Goal: Communication & Community: Answer question/provide support

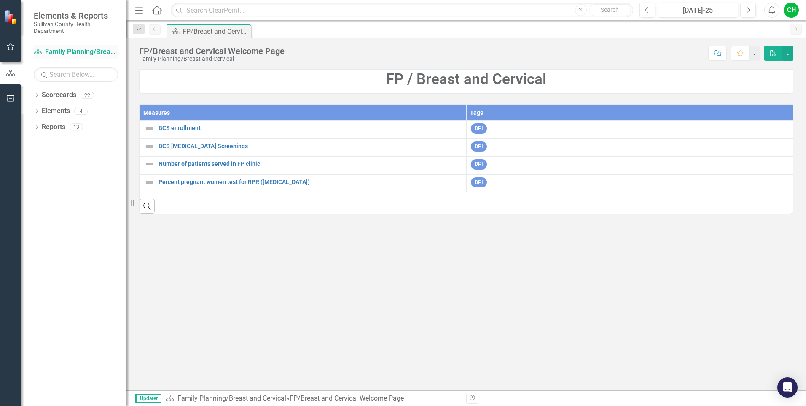
click at [100, 49] on link "Scorecard Family Planning/Breast and Cervical" at bounding box center [76, 52] width 84 height 10
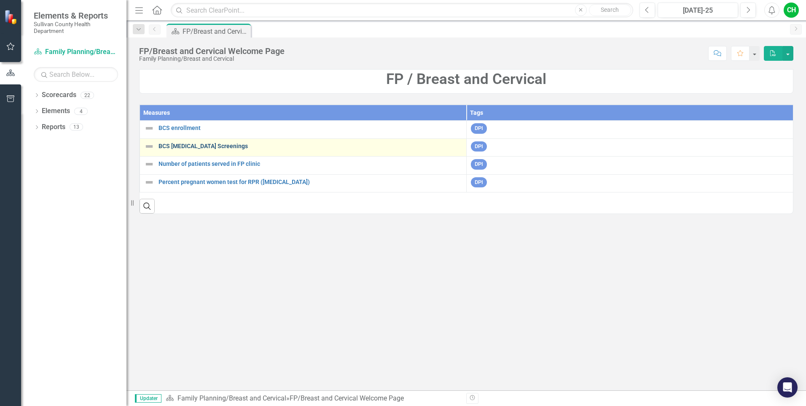
click at [202, 145] on link "BCS [MEDICAL_DATA] Screenings" at bounding box center [311, 146] width 304 height 6
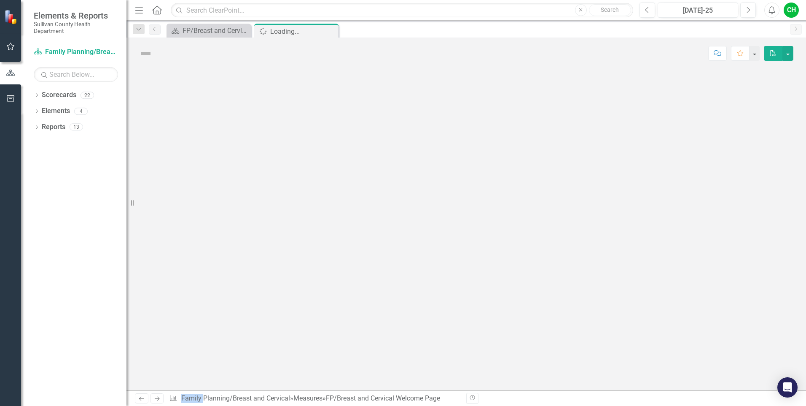
click at [202, 145] on div at bounding box center [467, 229] width 680 height 321
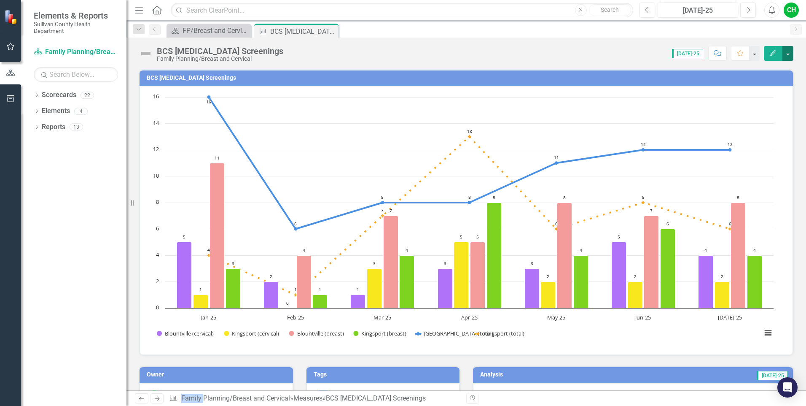
click at [788, 54] on button "button" at bounding box center [788, 53] width 11 height 15
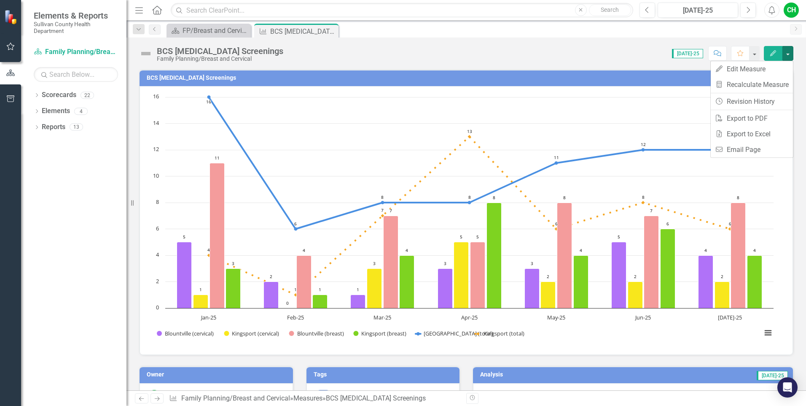
click at [742, 32] on div "Scorecard FP/Breast and Cervical Welcome Page Close Measure BCS Cancer Screenin…" at bounding box center [475, 30] width 621 height 13
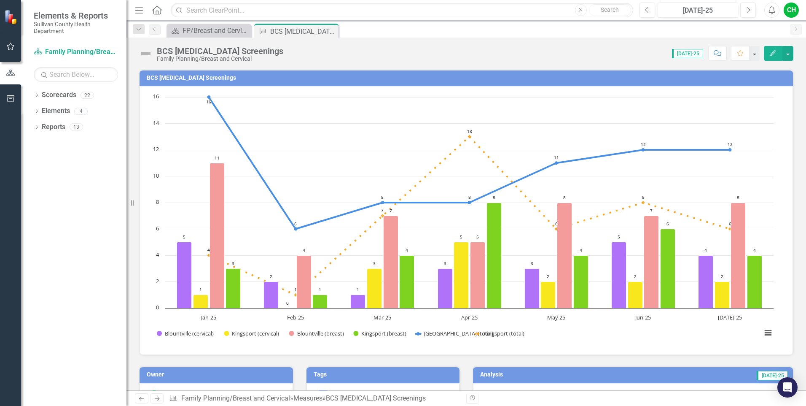
click at [722, 51] on icon "Comment" at bounding box center [718, 53] width 8 height 6
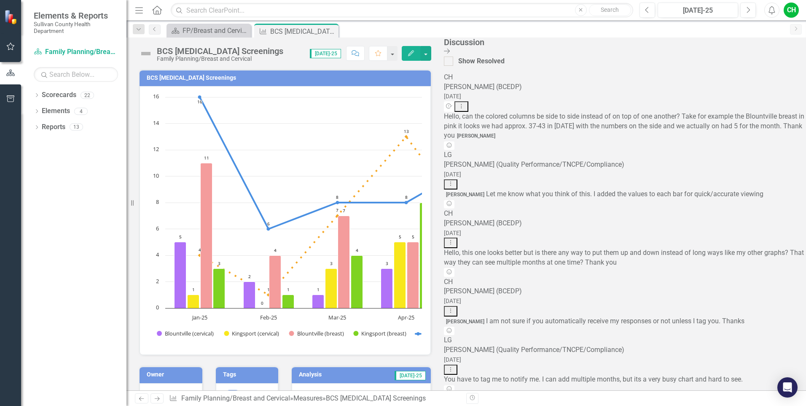
scroll to position [519, 0]
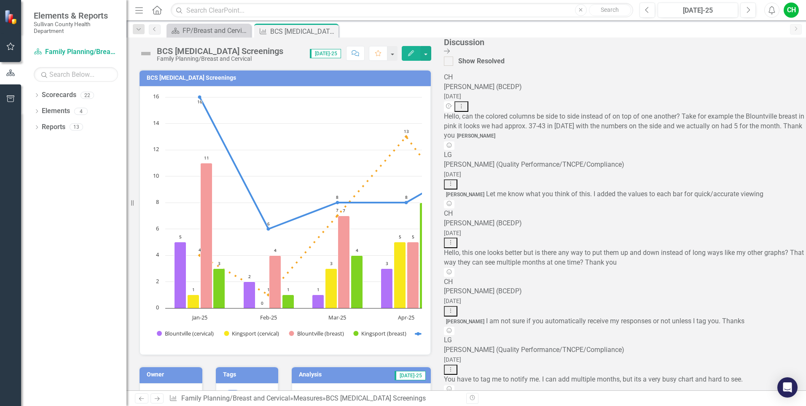
scroll to position [43, 0]
type textarea "@Lynsey Gollehon (Quality Performance/TNCPE/Compliance) , this chart is the one…"
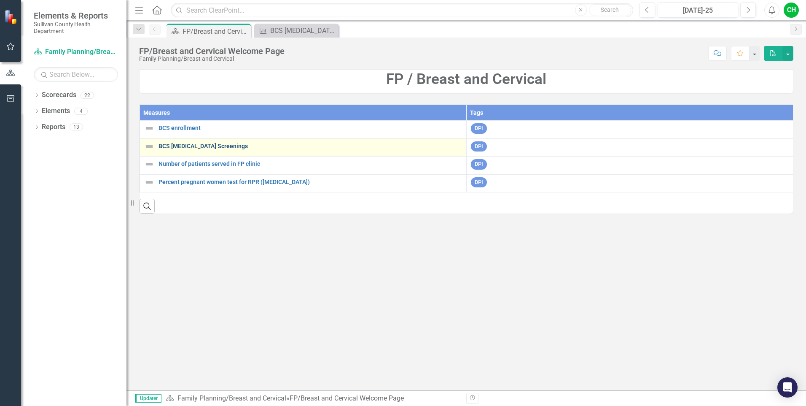
click at [186, 145] on link "BCS [MEDICAL_DATA] Screenings" at bounding box center [311, 146] width 304 height 6
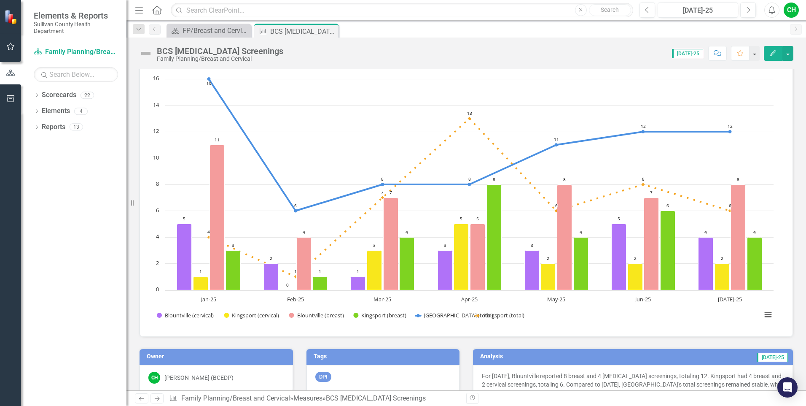
scroll to position [15, 0]
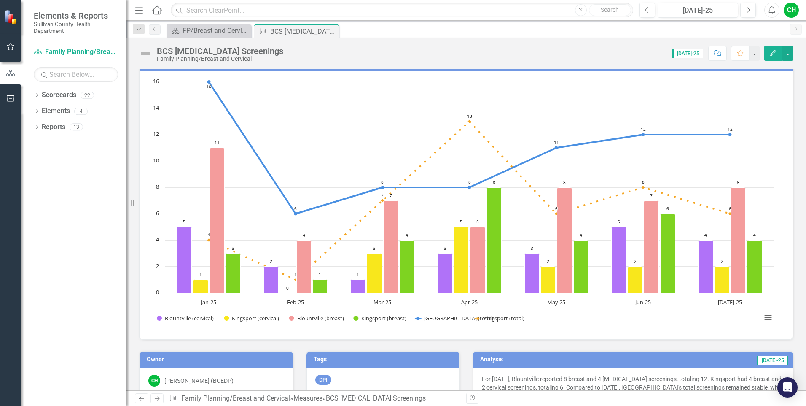
click at [716, 52] on icon "Comment" at bounding box center [718, 53] width 8 height 6
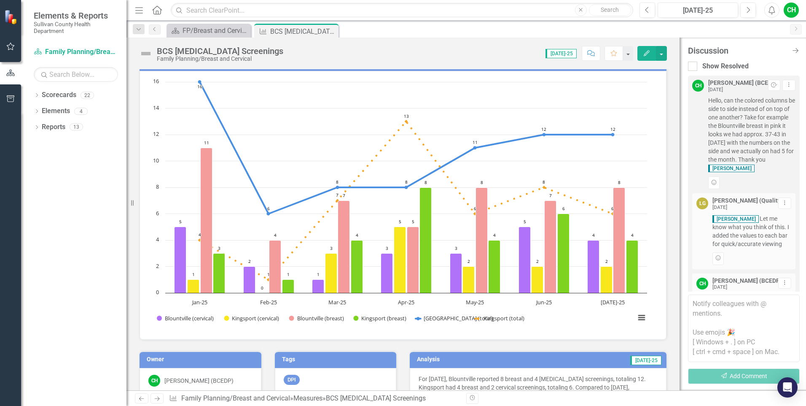
scroll to position [739, 0]
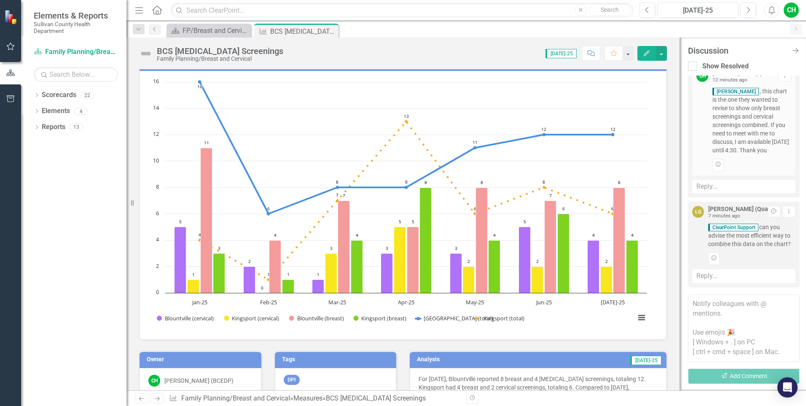
click at [761, 273] on div "Reply..." at bounding box center [743, 276] width 103 height 14
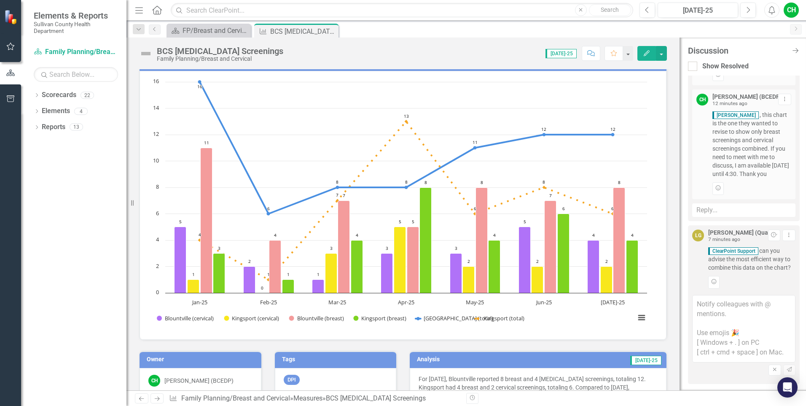
click at [719, 315] on textarea at bounding box center [743, 328] width 103 height 67
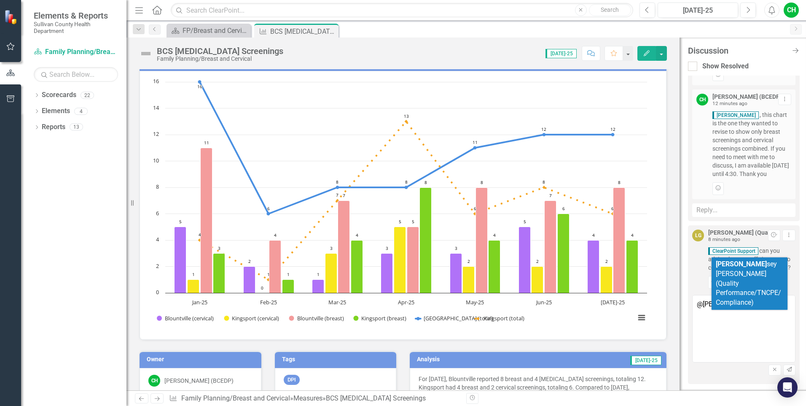
click at [734, 270] on span "Lyn sey Gollehon (Quality Performance/TNCPE/Compliance)" at bounding box center [748, 283] width 65 height 46
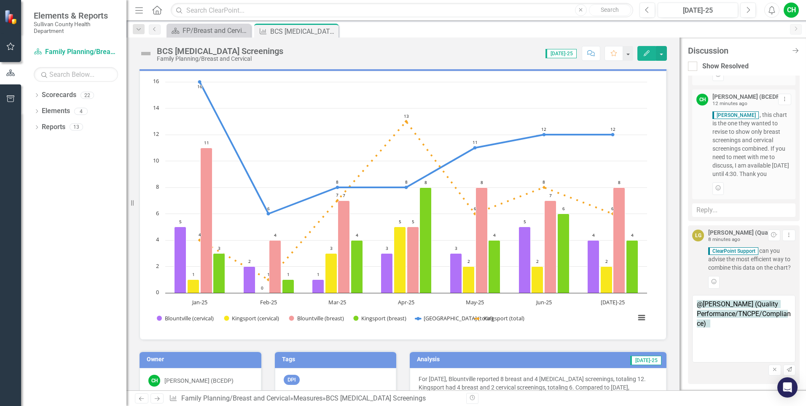
click at [734, 327] on textarea "@Lynsey Gollehon (Quality Performance/TNCPE/Compliance)" at bounding box center [743, 328] width 103 height 67
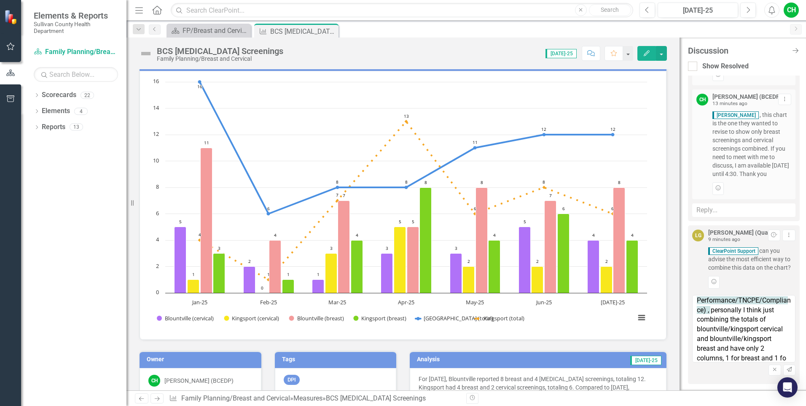
scroll to position [23, 0]
type textarea "@Lynsey Gollehon (Quality Performance/TNCPE/Compliance), personally I think jus…"
click at [787, 368] on icon "Send" at bounding box center [790, 369] width 6 height 5
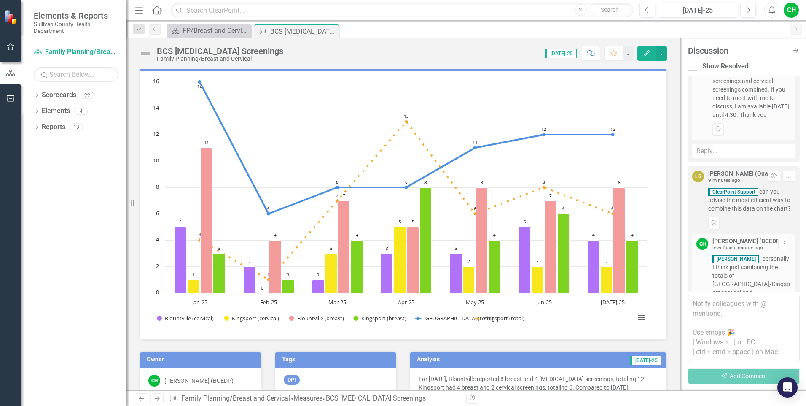
scroll to position [861, 0]
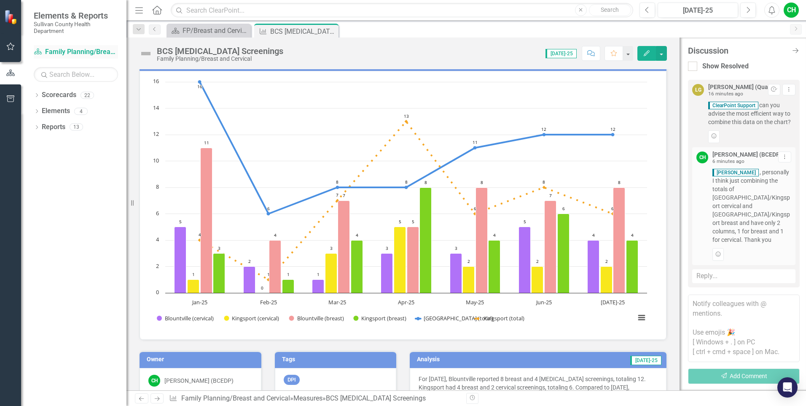
click at [75, 48] on link "Scorecard Family Planning/Breast and Cervical" at bounding box center [76, 52] width 84 height 10
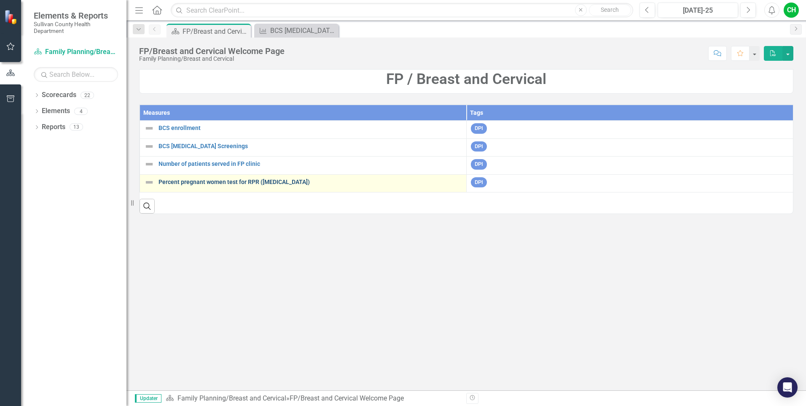
click at [225, 185] on link "Percent pregnant women test for RPR ([MEDICAL_DATA])" at bounding box center [311, 182] width 304 height 6
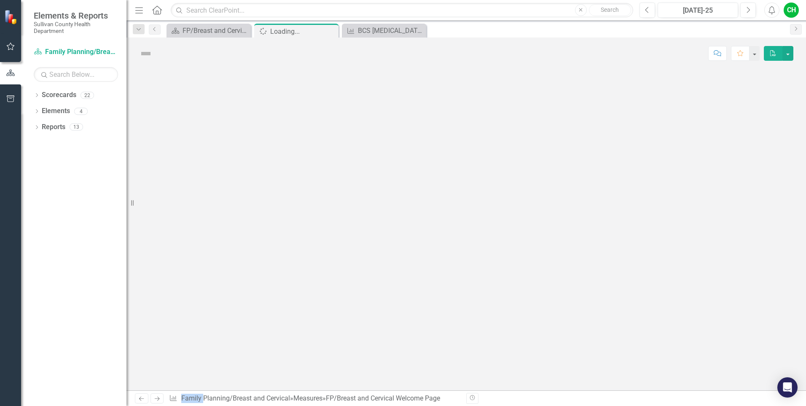
click at [225, 185] on div at bounding box center [467, 229] width 680 height 321
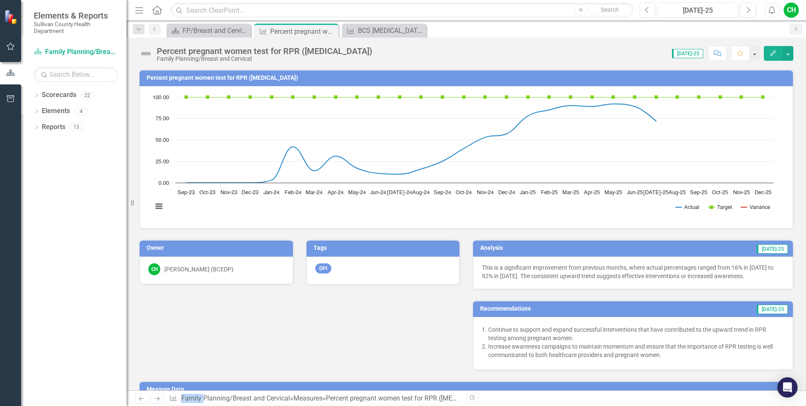
click at [776, 275] on p "This is a significant improvement from previous months, where actual percentage…" at bounding box center [633, 271] width 302 height 17
click at [746, 283] on div "This is a significant improvement from previous months, where actual percentage…" at bounding box center [633, 272] width 320 height 32
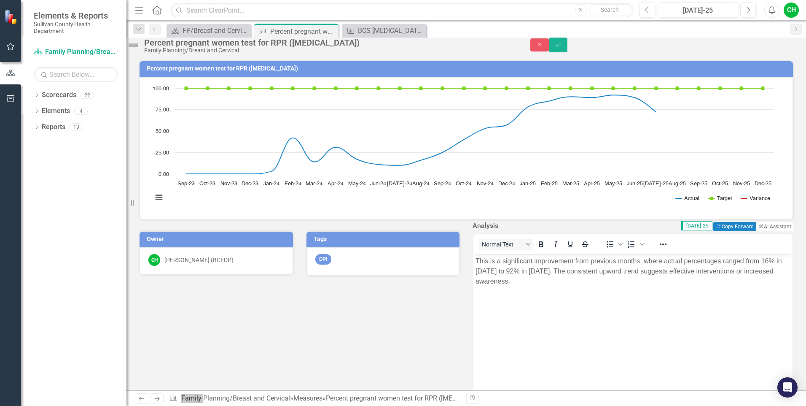
click at [601, 281] on p "This is a significant improvement from previous months, where actual percentage…" at bounding box center [633, 271] width 315 height 30
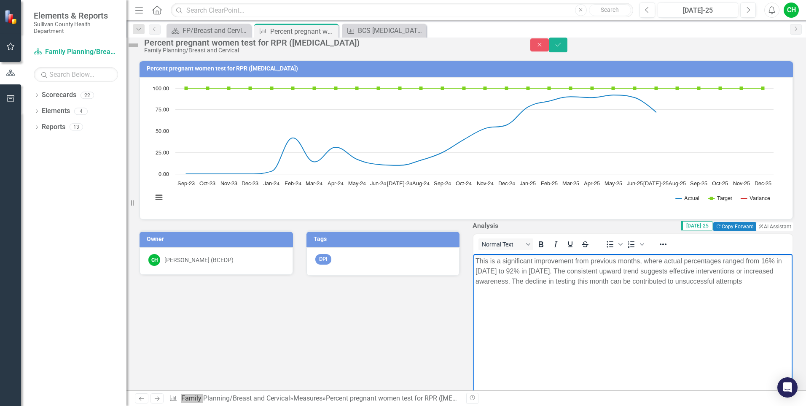
click at [475, 291] on body "This is a significant improvement from previous months, where actual percentage…" at bounding box center [633, 317] width 319 height 127
click at [552, 286] on p "This is a significant improvement from previous months, where actual percentage…" at bounding box center [633, 271] width 315 height 30
click at [542, 286] on p "This is a significant improvement from previous months, where actual percentage…" at bounding box center [633, 271] width 315 height 30
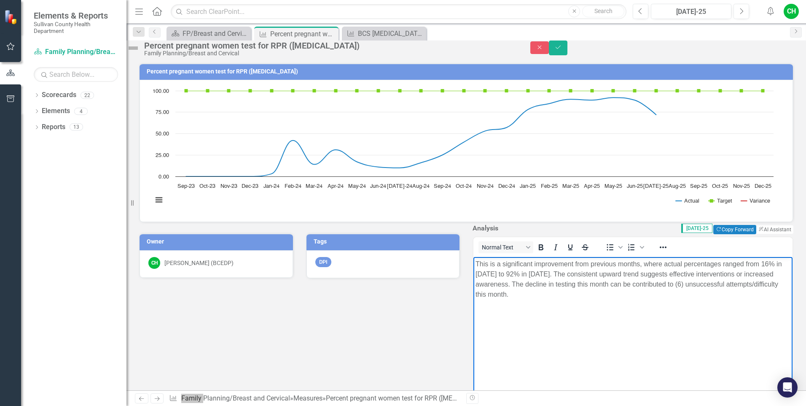
click at [606, 294] on p "This is a significant improvement from previous months, where actual percentage…" at bounding box center [633, 279] width 315 height 40
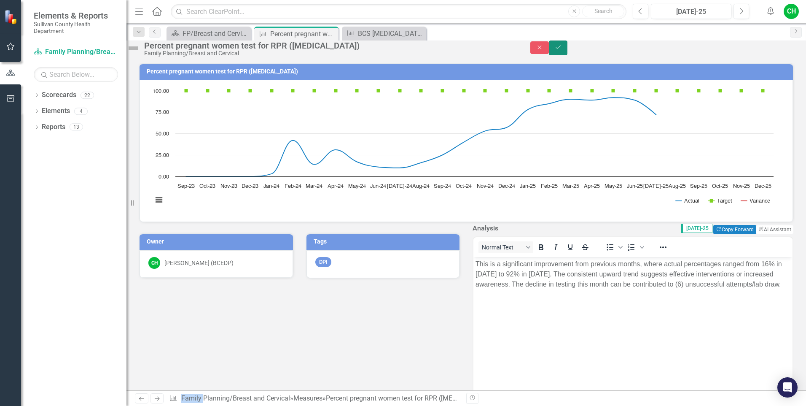
click at [562, 48] on icon "Save" at bounding box center [559, 47] width 8 height 6
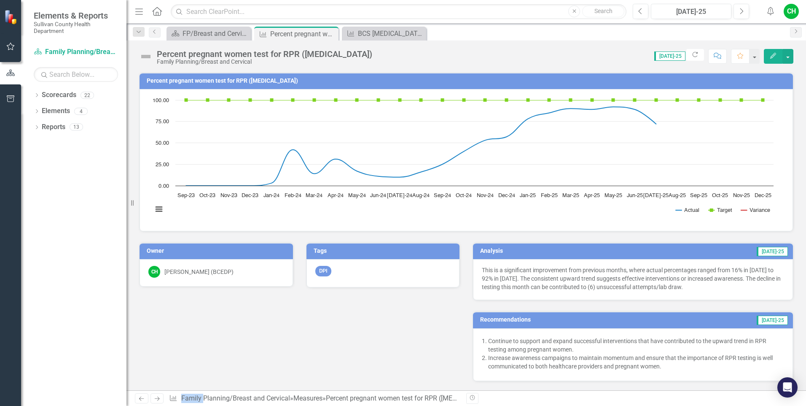
click at [723, 56] on button "Comment" at bounding box center [718, 56] width 19 height 15
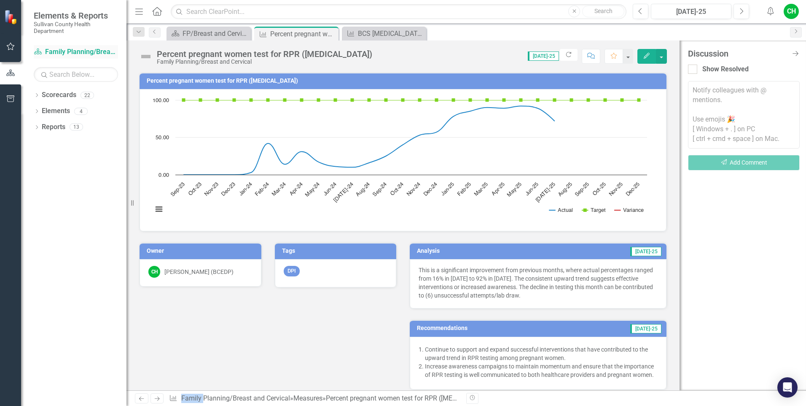
click at [99, 49] on link "Scorecard Family Planning/Breast and Cervical" at bounding box center [76, 52] width 84 height 10
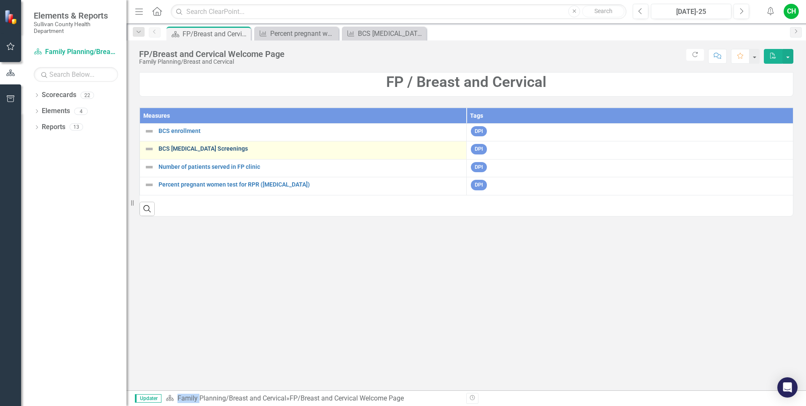
click at [212, 145] on link "BCS [MEDICAL_DATA] Screenings" at bounding box center [311, 148] width 304 height 6
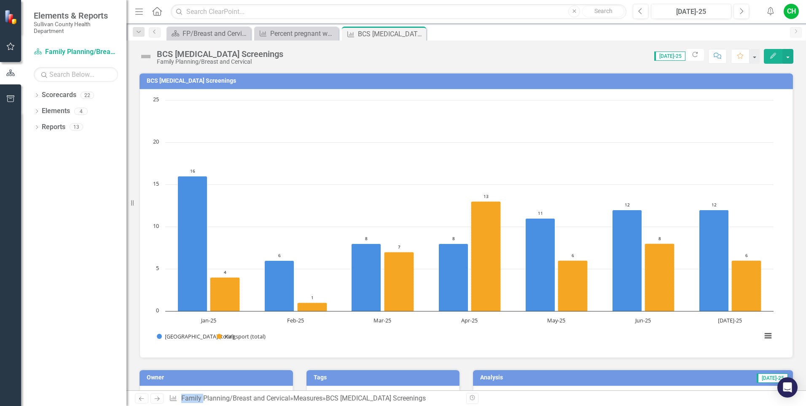
click at [715, 56] on icon "Comment" at bounding box center [718, 56] width 8 height 6
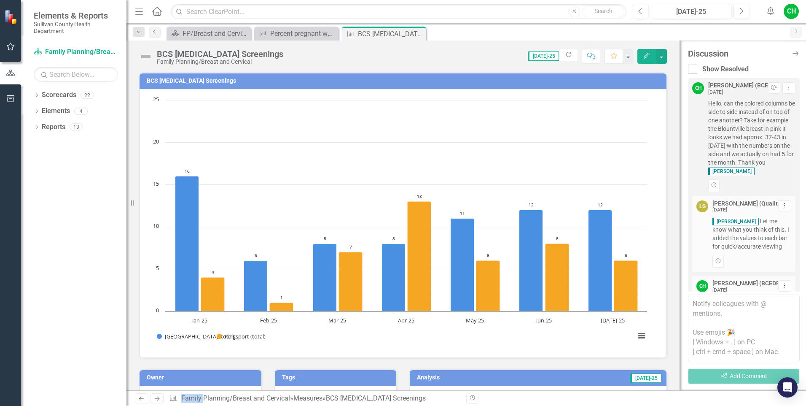
scroll to position [958, 0]
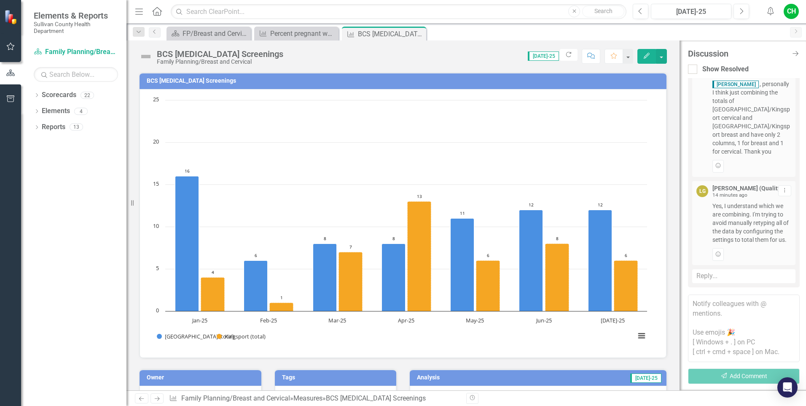
click at [737, 279] on div "Reply..." at bounding box center [743, 276] width 103 height 14
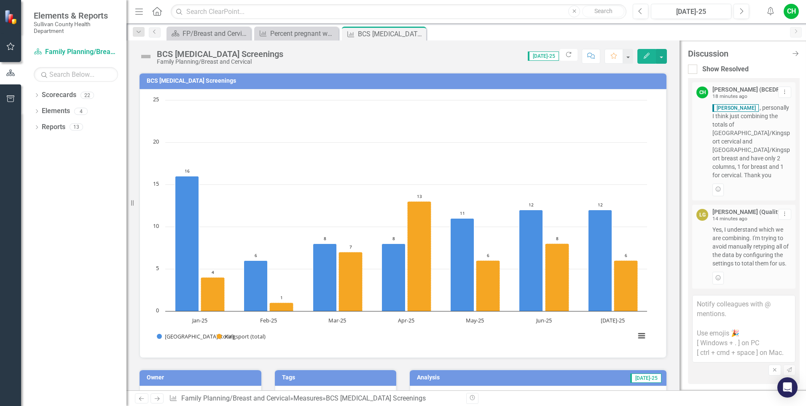
click at [733, 313] on textarea at bounding box center [743, 328] width 103 height 67
click at [733, 327] on textarea "@[PERSON_NAME] (Quality Performance/TNCPE/Compliance)" at bounding box center [743, 328] width 103 height 67
click at [741, 343] on textarea "@Lynsey Gollehon (Quality Performance/TNCPE/Compliance) this chart at present i…" at bounding box center [743, 328] width 103 height 67
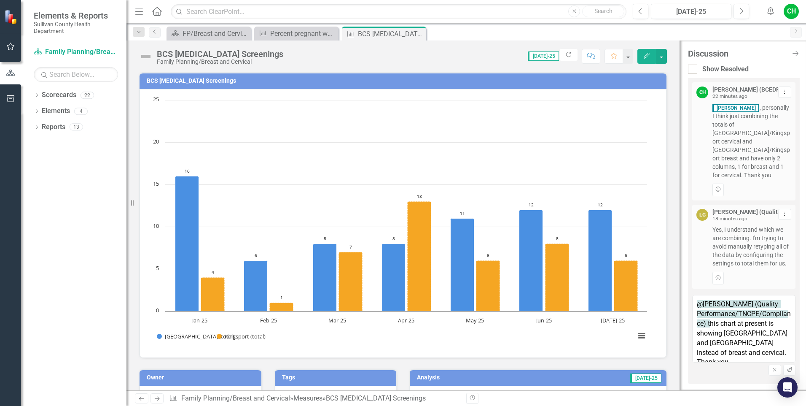
drag, startPoint x: 716, startPoint y: 323, endPoint x: 794, endPoint y: 352, distance: 83.5
click at [794, 352] on div "CH Crystal Hood (BCEDP) 4 months ago Resolve Dropdown Menu Hello, can the color…" at bounding box center [744, 233] width 112 height 310
type textarea "@[PERSON_NAME] (Quality Performance/TNCPE/Compliance)"
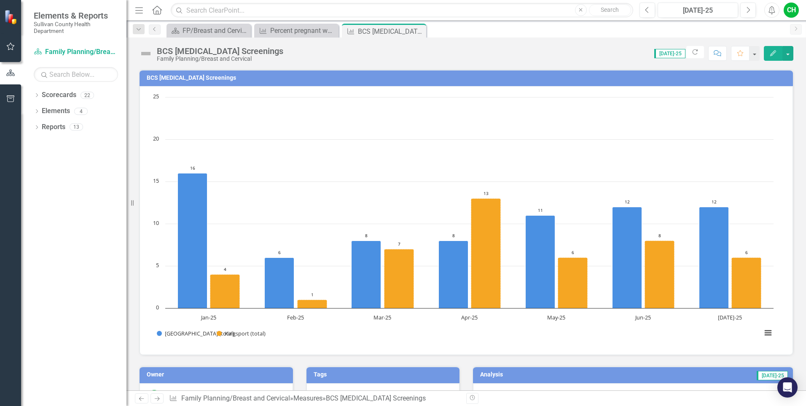
click at [713, 56] on button "Comment" at bounding box center [718, 53] width 19 height 15
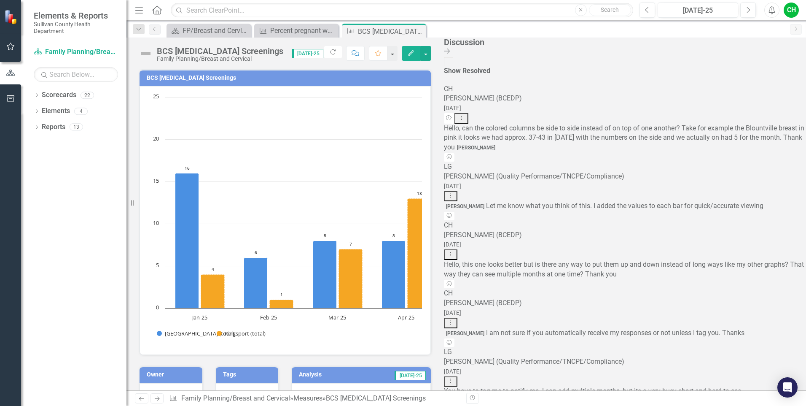
scroll to position [958, 0]
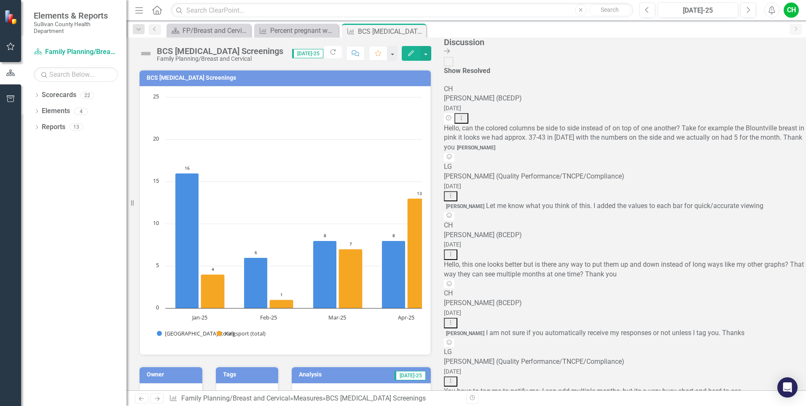
scroll to position [13, 0]
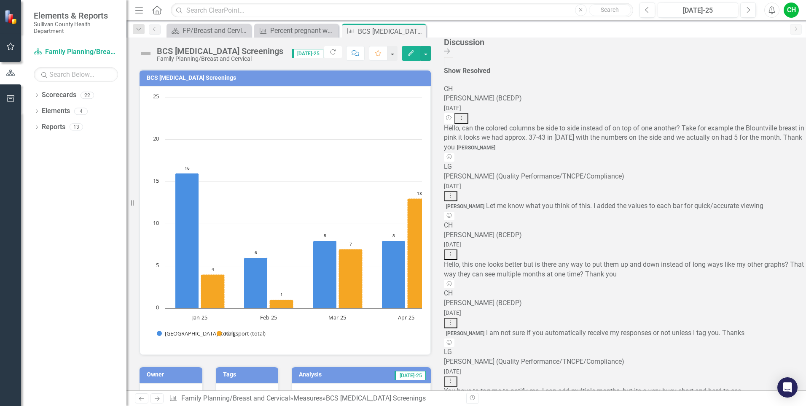
type textarea "@Lynsey Gollehon (Quality Performance/TNCPE/Compliance) thank you for working o…"
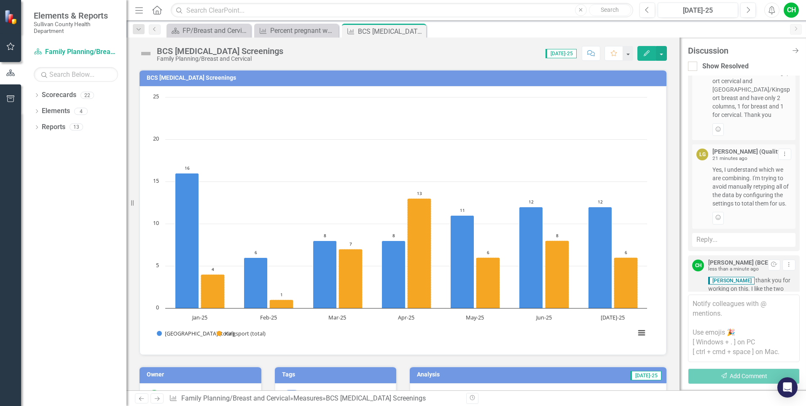
scroll to position [1081, 0]
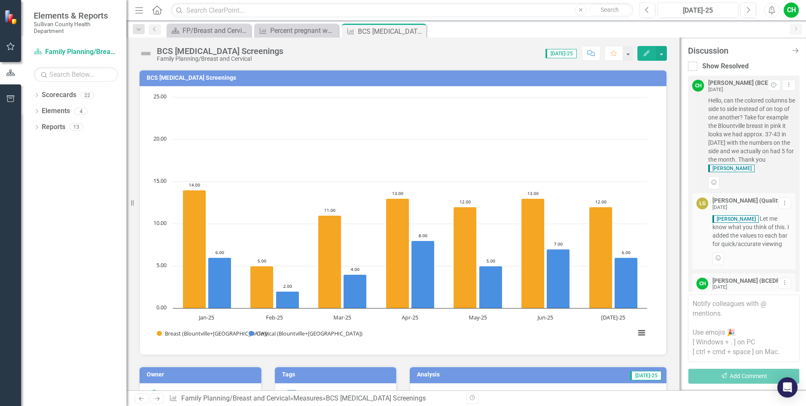
scroll to position [1162, 0]
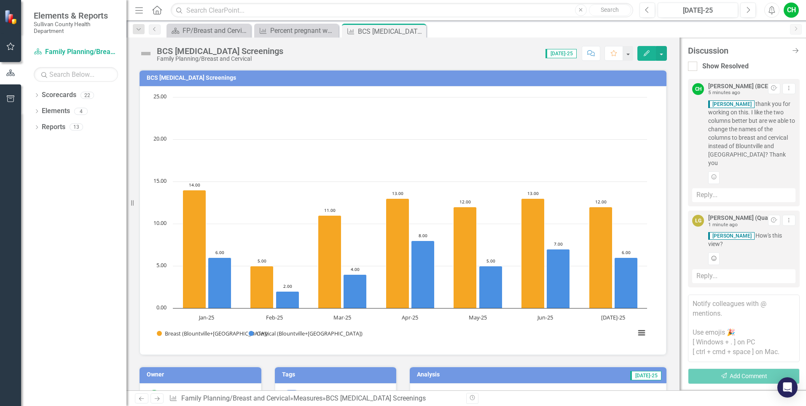
click at [714, 255] on button "Add Reaction" at bounding box center [714, 258] width 11 height 13
click at [736, 275] on div "Reply..." at bounding box center [743, 276] width 103 height 14
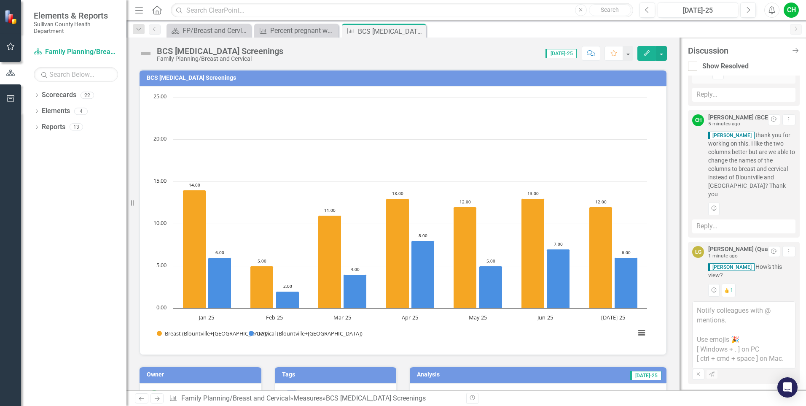
scroll to position [1139, 0]
click at [726, 309] on textarea at bounding box center [743, 334] width 103 height 67
click at [725, 308] on textarea at bounding box center [743, 334] width 103 height 67
click at [728, 328] on textarea "@[PERSON_NAME] (Quality Performance/TNCPE/Compliance)" at bounding box center [743, 334] width 103 height 67
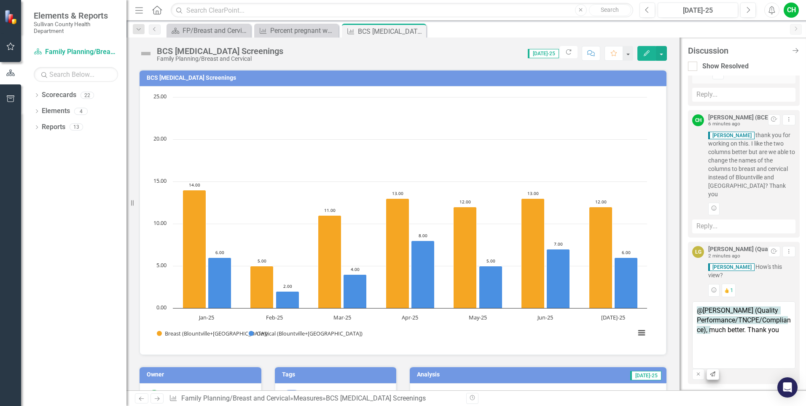
type textarea "@[PERSON_NAME] (Quality Performance/TNCPE/Compliance), much better. Thank you"
click at [719, 369] on button "Send" at bounding box center [713, 374] width 12 height 11
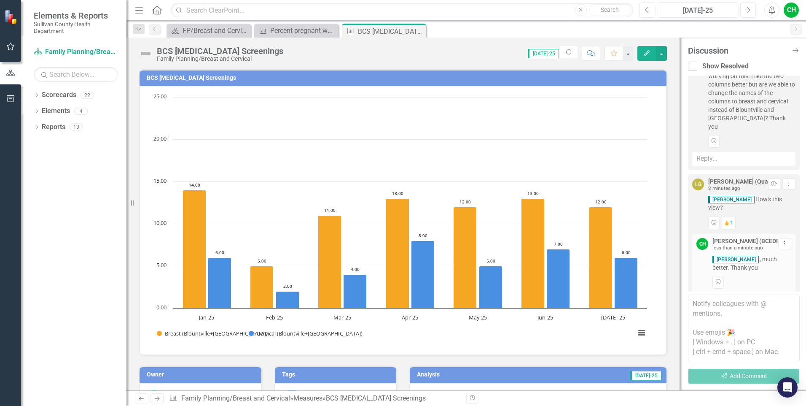
scroll to position [1226, 0]
